Goal: Entertainment & Leisure: Consume media (video, audio)

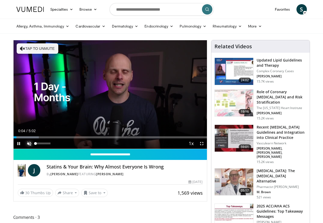
click at [31, 143] on span "Video Player" at bounding box center [29, 144] width 10 height 10
drag, startPoint x: 19, startPoint y: 137, endPoint x: 10, endPoint y: 137, distance: 8.6
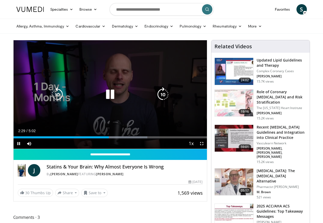
click at [109, 99] on icon "Video Player" at bounding box center [110, 94] width 15 height 15
click at [109, 92] on icon "Video Player" at bounding box center [110, 94] width 15 height 15
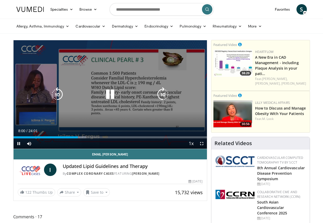
click at [113, 95] on icon "Video Player" at bounding box center [110, 94] width 15 height 15
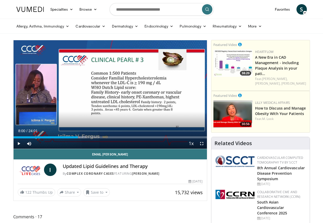
click at [133, 133] on div "Current Time 8:00 / Duration 24:01" at bounding box center [110, 131] width 193 height 5
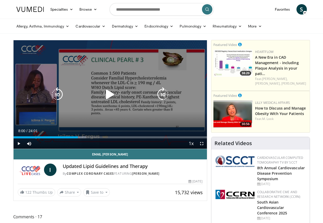
click at [110, 95] on icon "Video Player" at bounding box center [110, 94] width 15 height 15
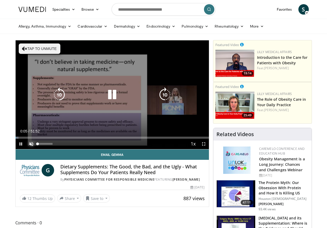
click at [31, 144] on span "Video Player" at bounding box center [31, 144] width 10 height 10
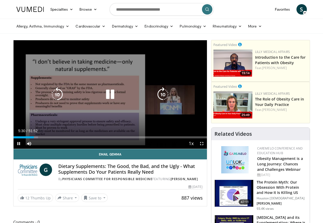
click at [110, 100] on icon "Video Player" at bounding box center [110, 94] width 15 height 15
click at [111, 93] on icon "Video Player" at bounding box center [110, 94] width 15 height 15
click at [112, 95] on icon "Video Player" at bounding box center [110, 94] width 15 height 15
click at [83, 116] on div "10 seconds Tap to unmute" at bounding box center [110, 94] width 193 height 109
click at [110, 96] on div "10 seconds Tap to unmute" at bounding box center [110, 94] width 193 height 109
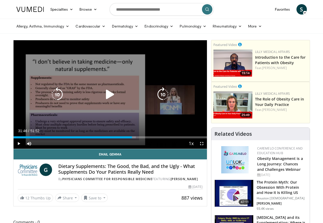
click at [112, 92] on icon "Video Player" at bounding box center [110, 94] width 15 height 15
click at [111, 95] on icon "Video Player" at bounding box center [110, 94] width 15 height 15
click at [107, 93] on icon "Video Player" at bounding box center [110, 94] width 15 height 15
